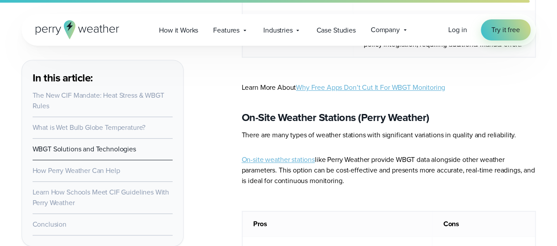
scroll to position [5284, 0]
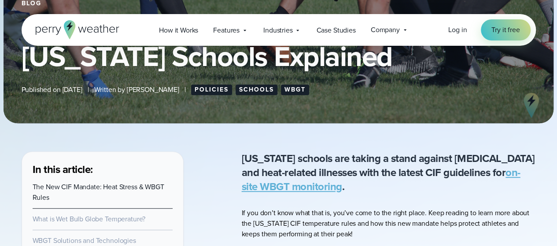
scroll to position [184, 0]
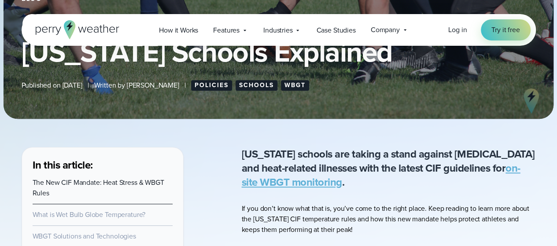
click at [216, 82] on link "Policies" at bounding box center [211, 85] width 41 height 11
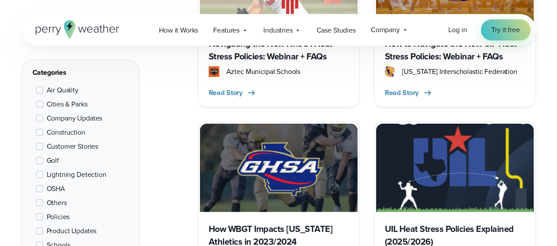
scroll to position [1037, 0]
